Goal: Navigation & Orientation: Find specific page/section

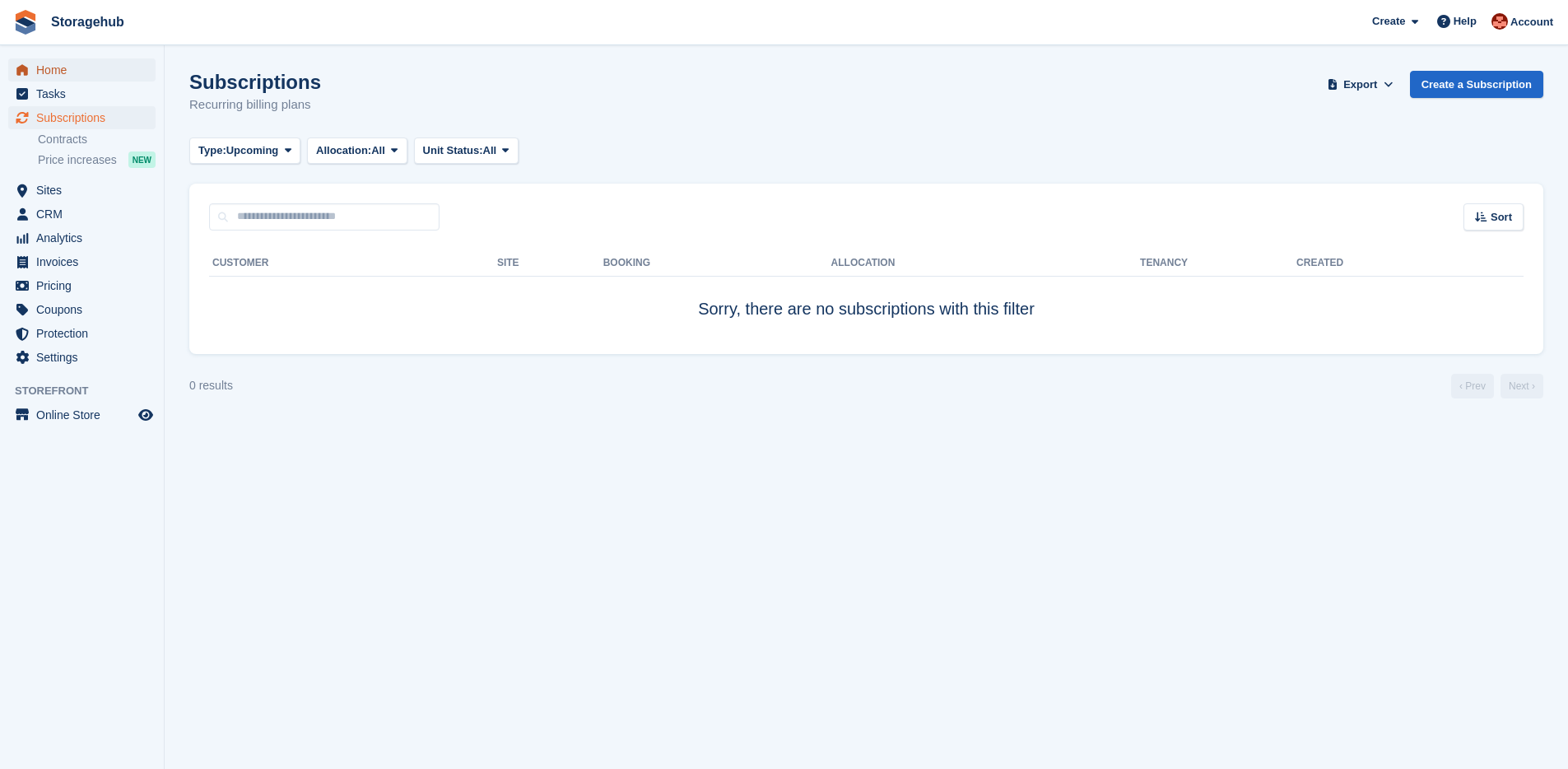
click at [70, 68] on span "Home" at bounding box center [86, 69] width 98 height 23
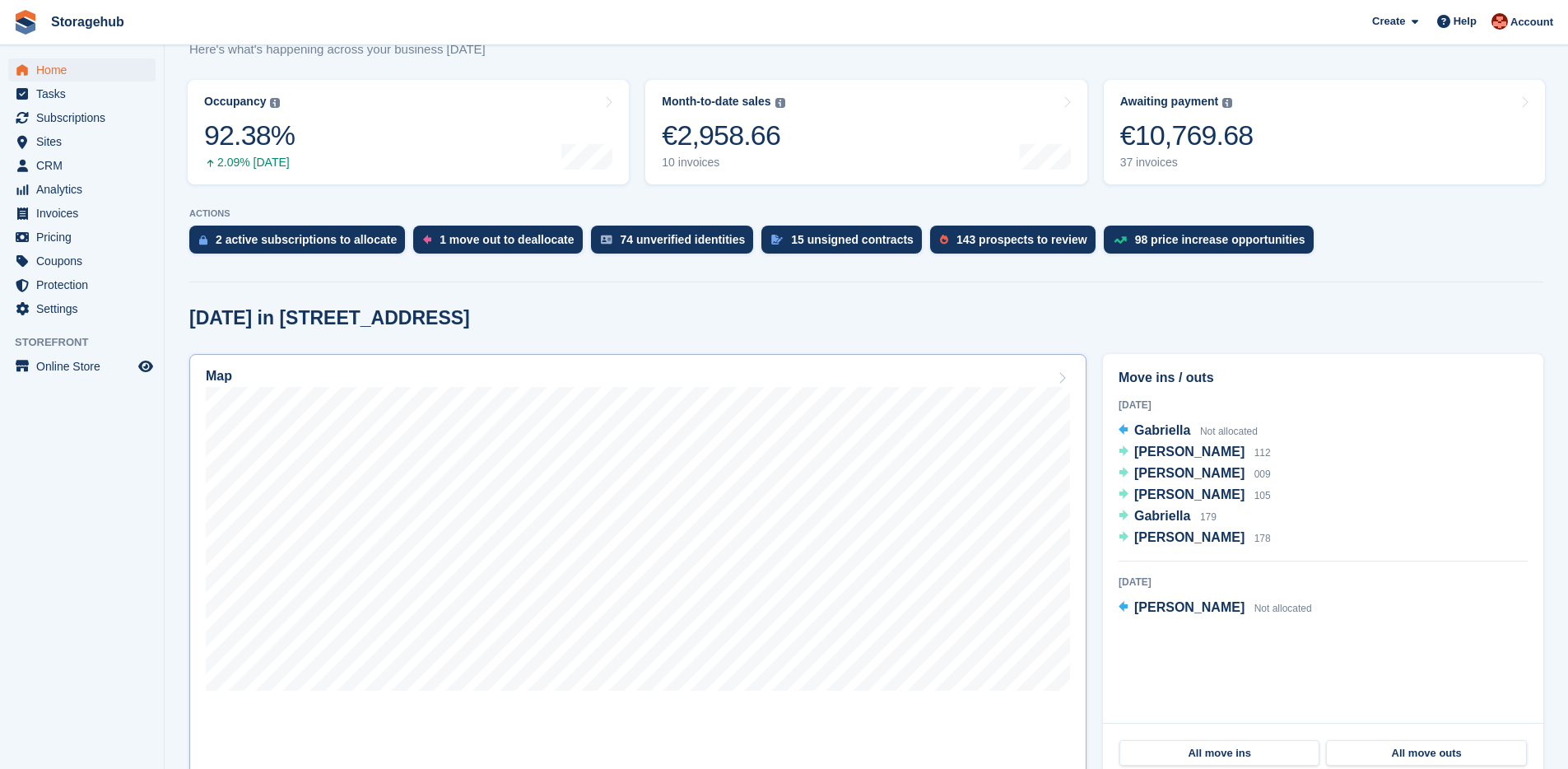
scroll to position [273, 0]
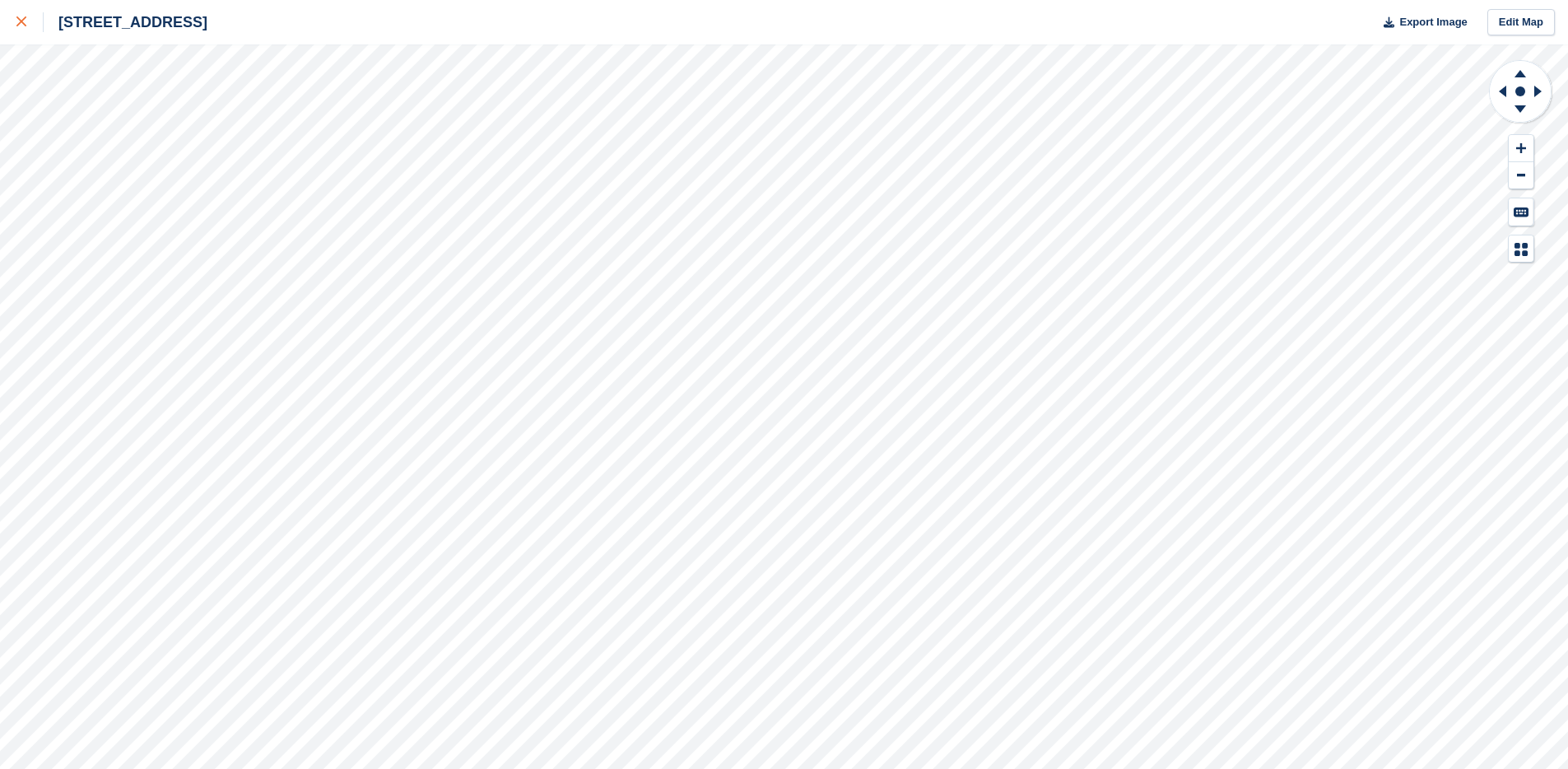
click at [17, 35] on link at bounding box center [22, 22] width 44 height 45
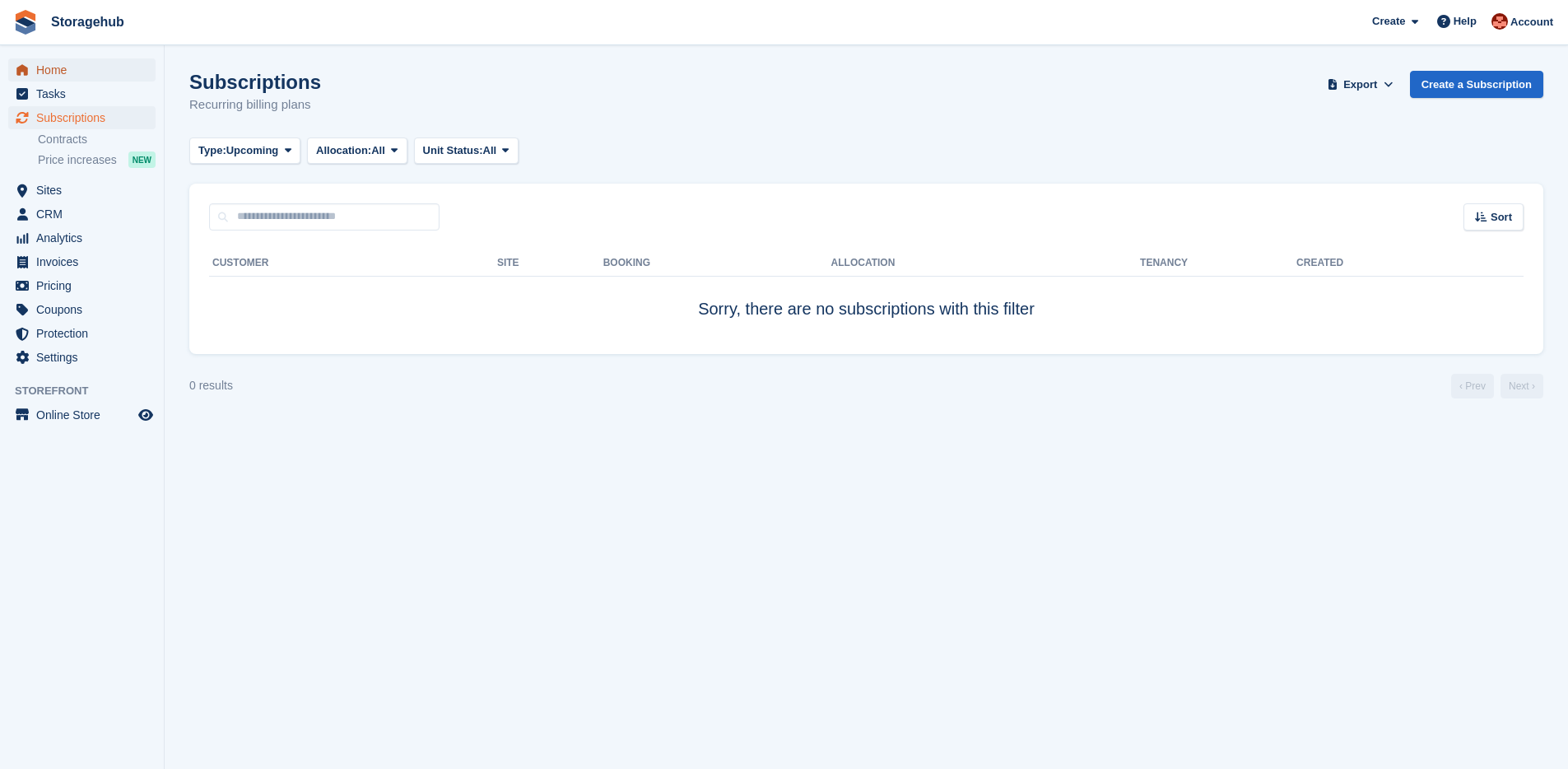
click at [95, 65] on span "Home" at bounding box center [86, 69] width 98 height 23
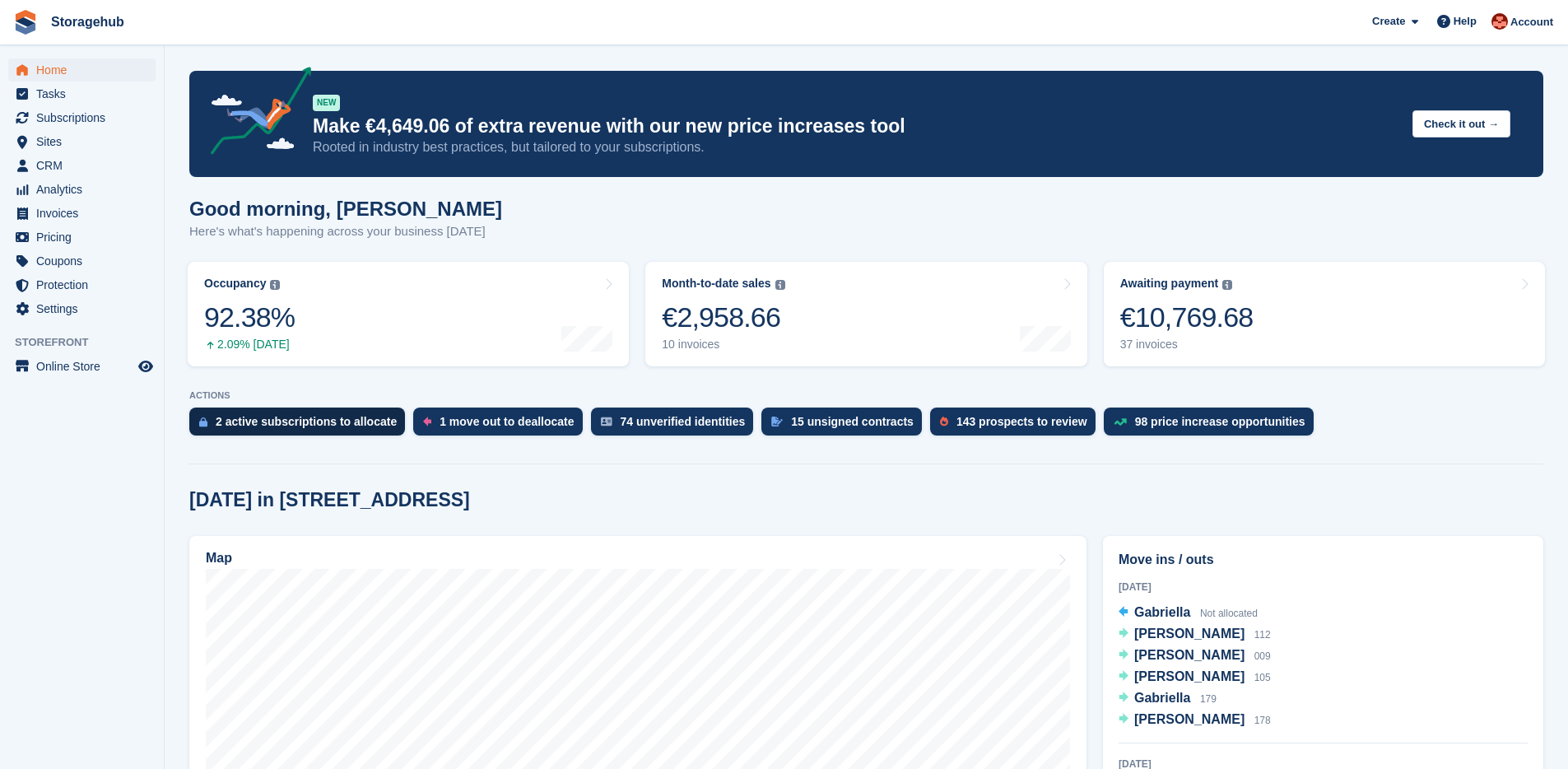
scroll to position [175, 0]
